Goal: Task Accomplishment & Management: Complete application form

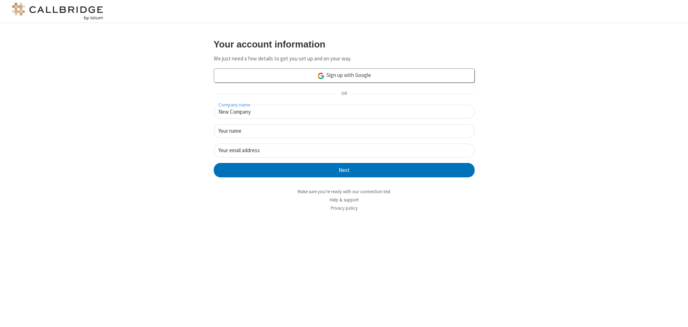
type input "New Company"
type input "New User"
type input "[EMAIL_ADDRESS][DOMAIN_NAME]"
click button "Next" at bounding box center [344, 170] width 261 height 14
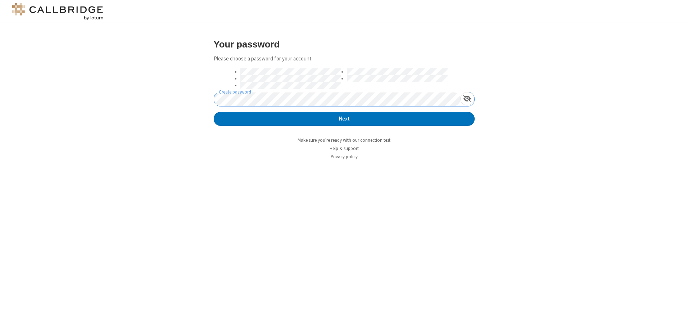
click at [214, 112] on button "Next" at bounding box center [344, 119] width 261 height 14
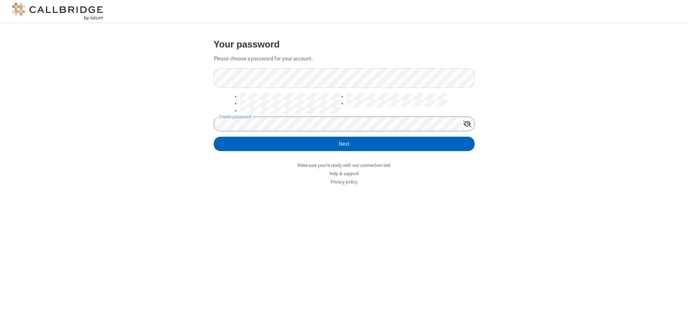
click at [344, 144] on button "Next" at bounding box center [344, 144] width 261 height 14
